Goal: Transaction & Acquisition: Obtain resource

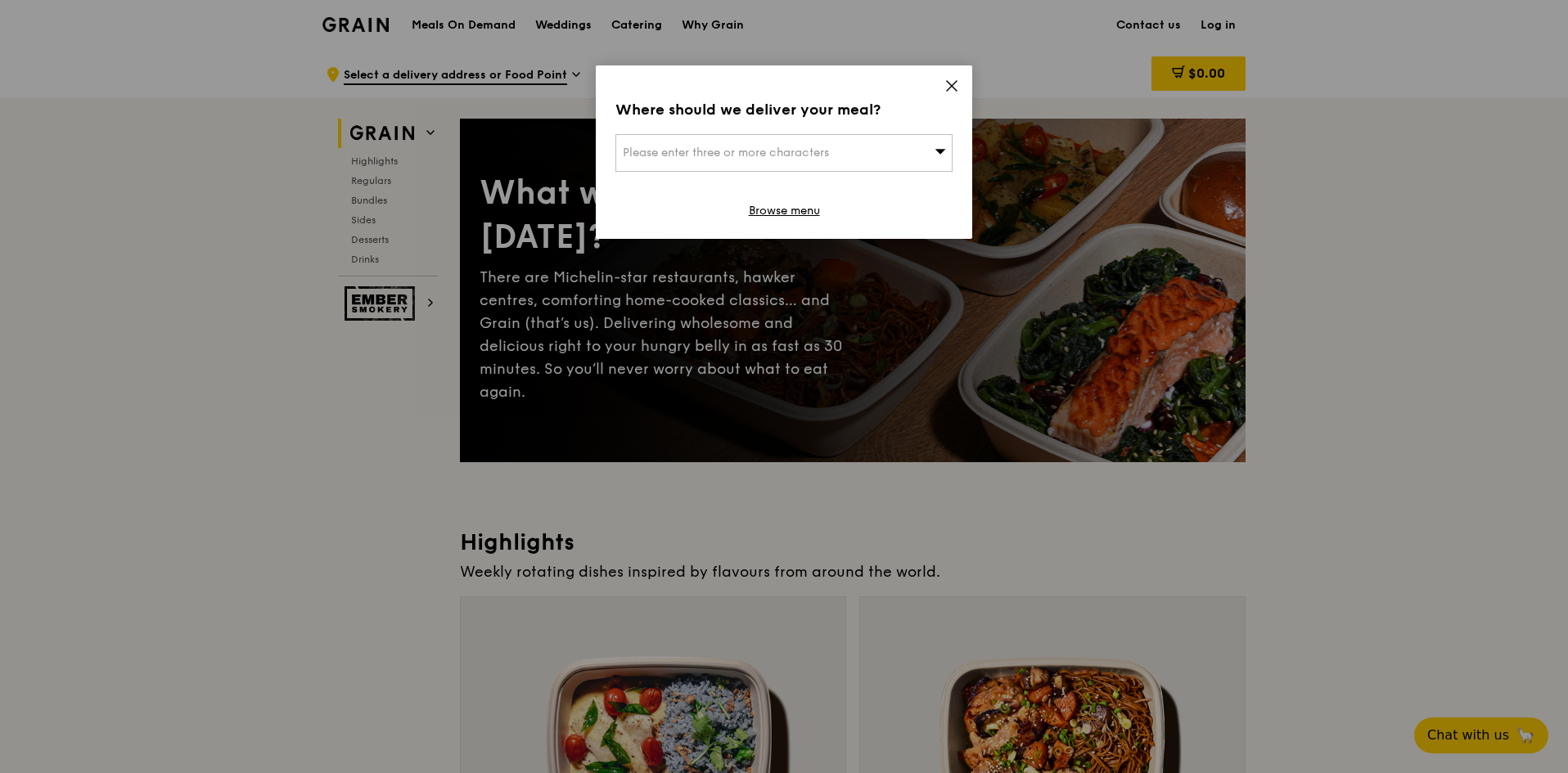
click at [952, 85] on icon at bounding box center [951, 86] width 9 height 9
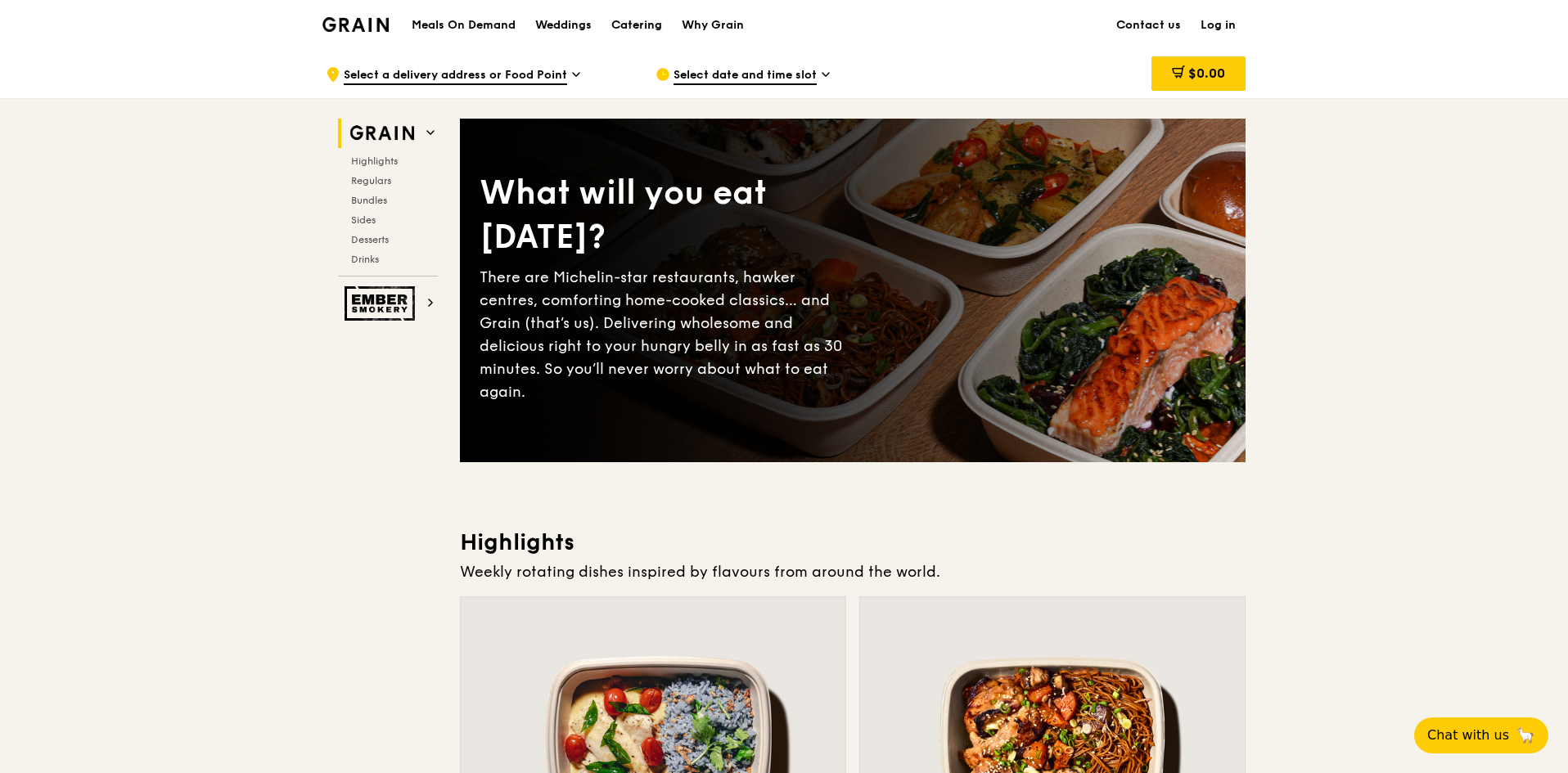
click at [636, 22] on div "Catering" at bounding box center [636, 25] width 51 height 49
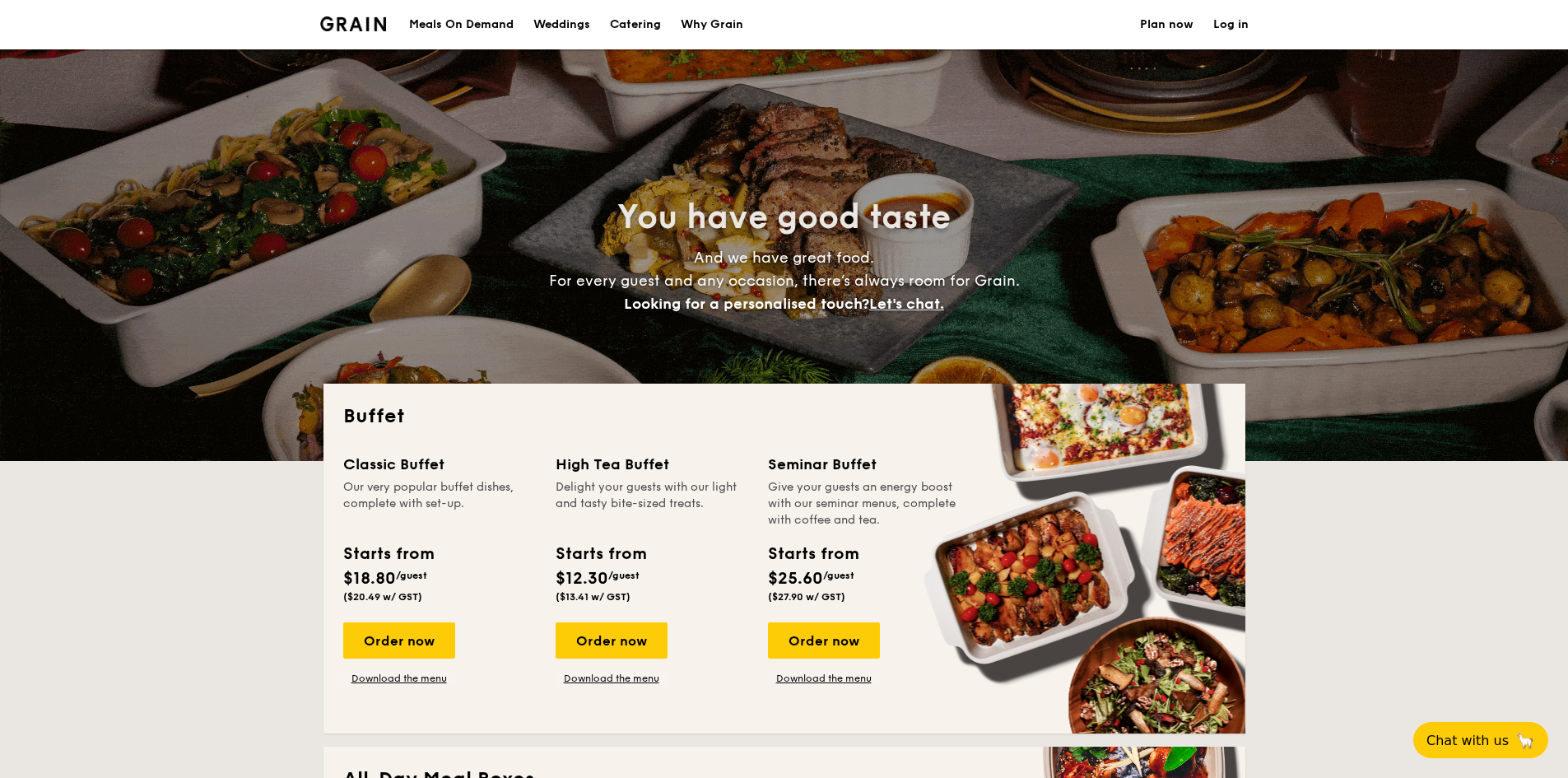
select select
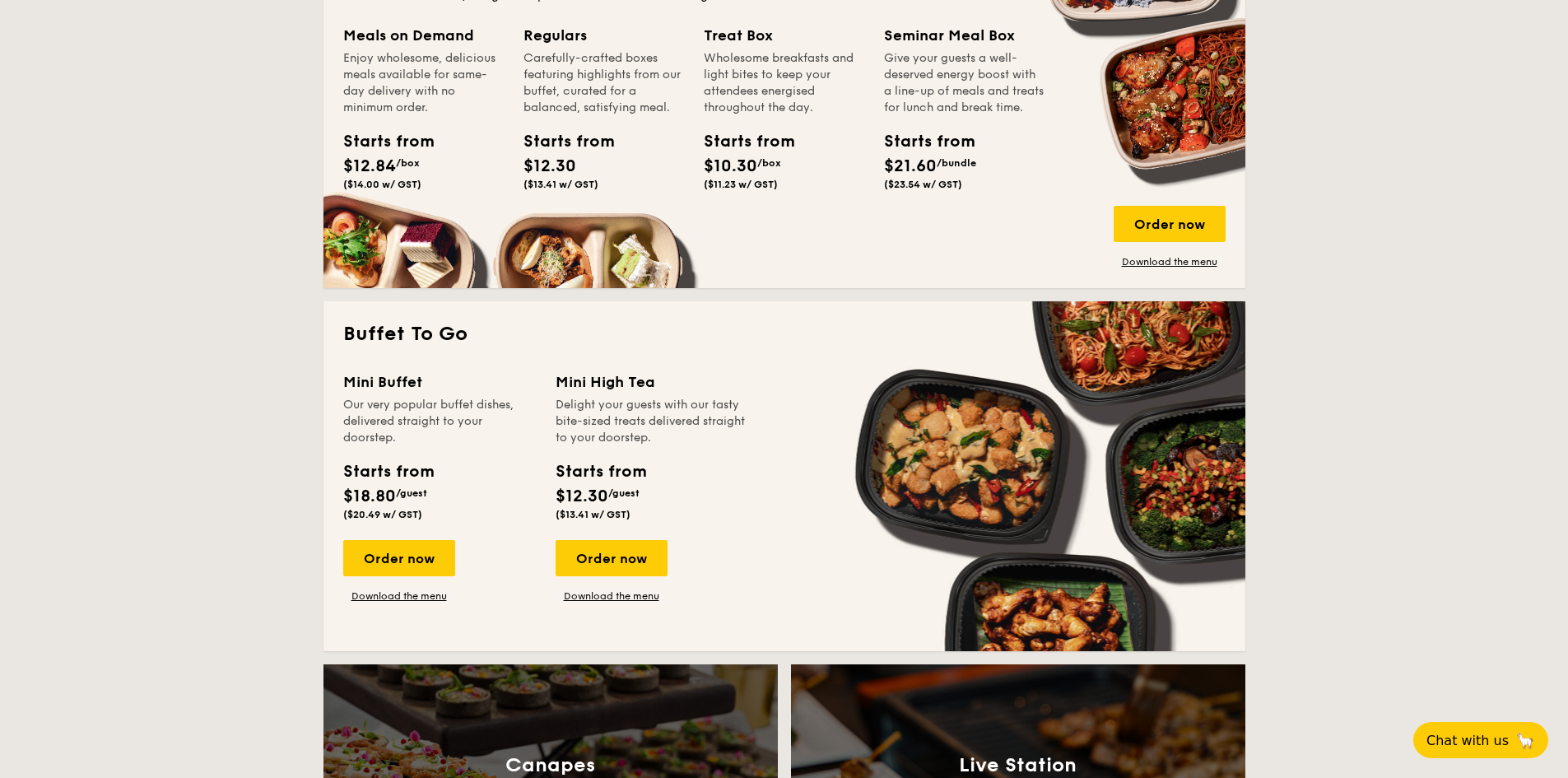
scroll to position [824, 0]
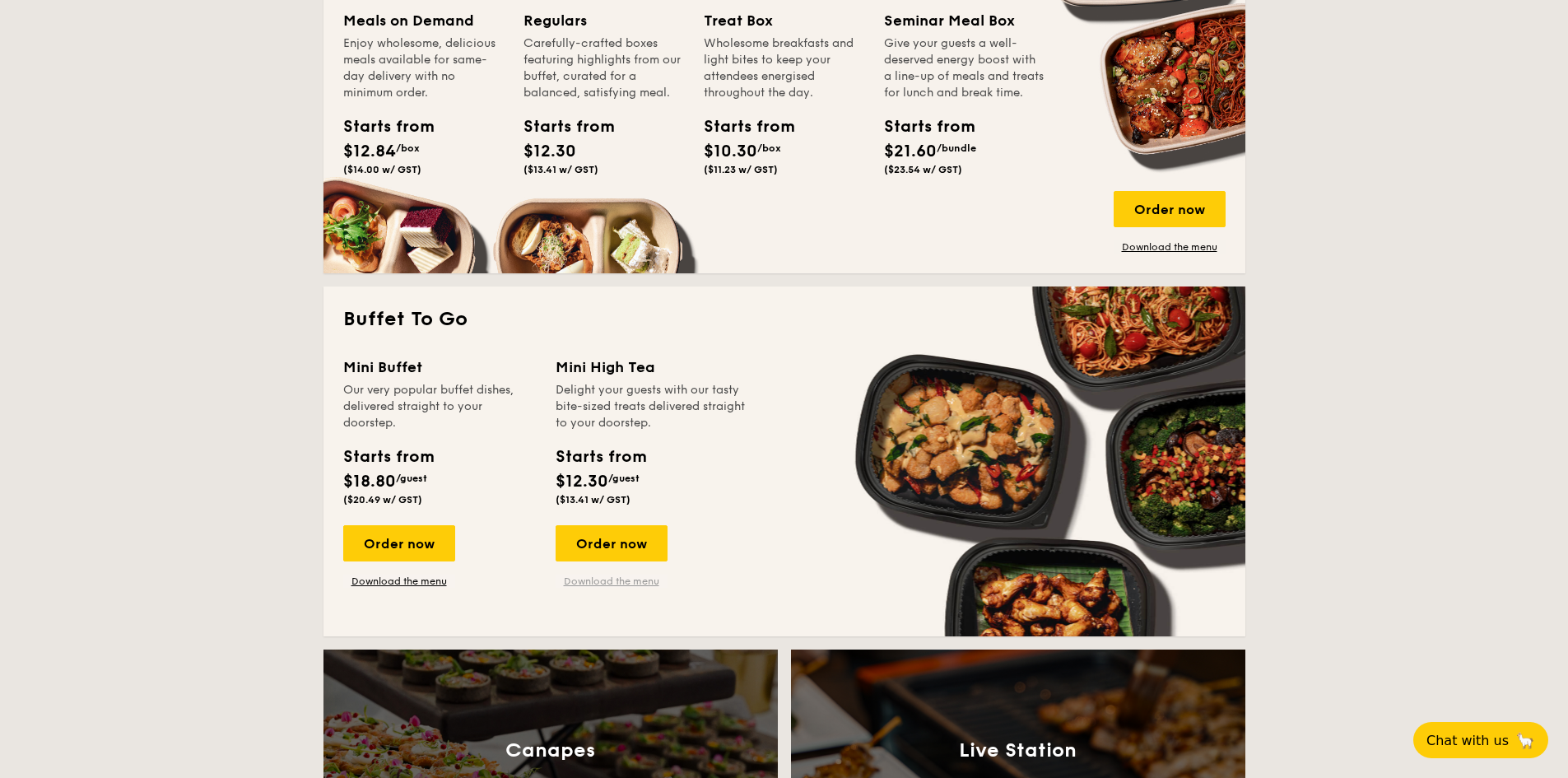
click at [634, 584] on link "Download the menu" at bounding box center [612, 582] width 112 height 13
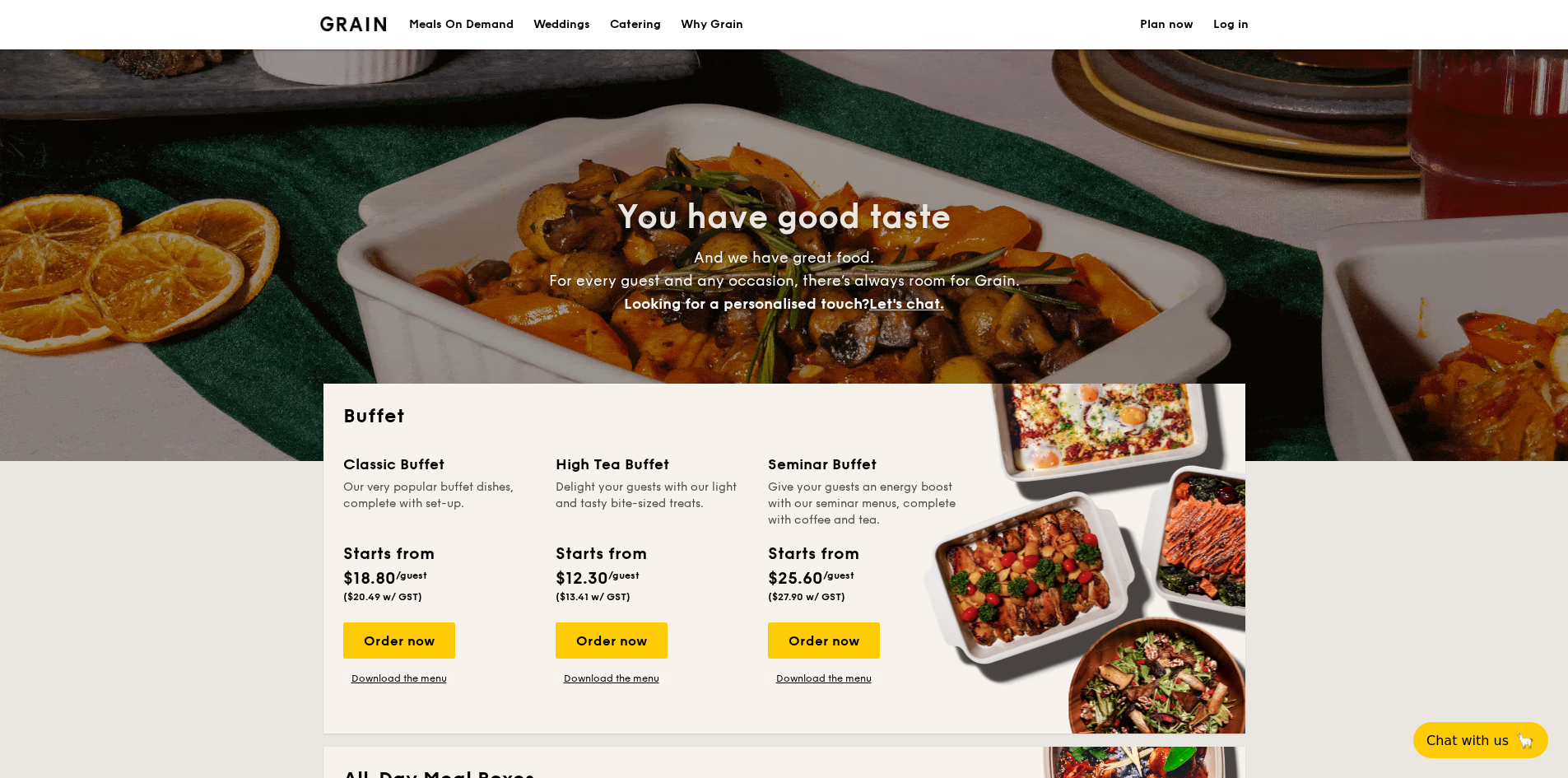
select select
